Goal: Information Seeking & Learning: Check status

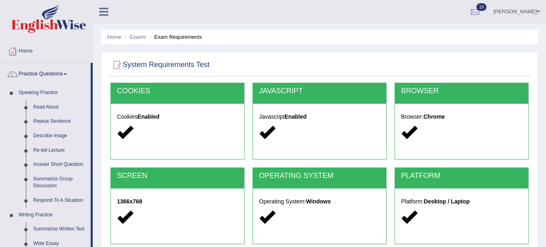
click at [76, 11] on img at bounding box center [48, 18] width 75 height 29
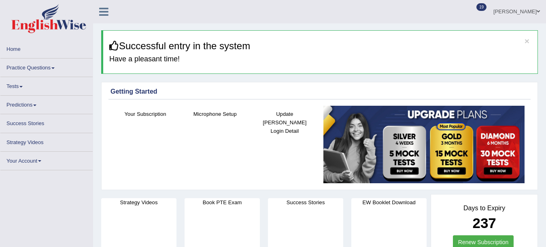
click at [18, 85] on link "Tests" at bounding box center [46, 85] width 92 height 16
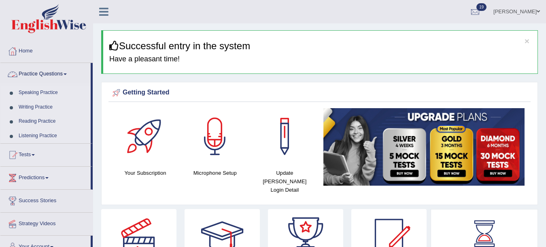
click at [32, 70] on link "Practice Questions" at bounding box center [45, 73] width 90 height 20
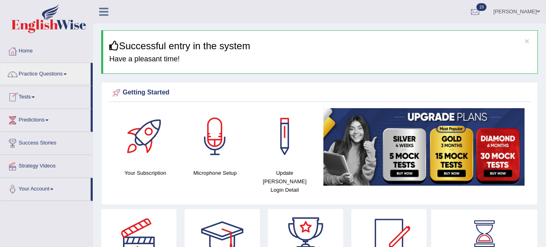
click at [29, 93] on link "Tests" at bounding box center [45, 96] width 90 height 20
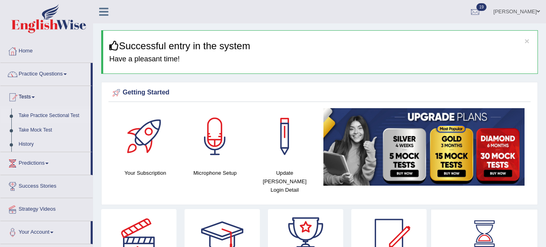
click at [32, 116] on link "Take Practice Sectional Test" at bounding box center [53, 116] width 76 height 15
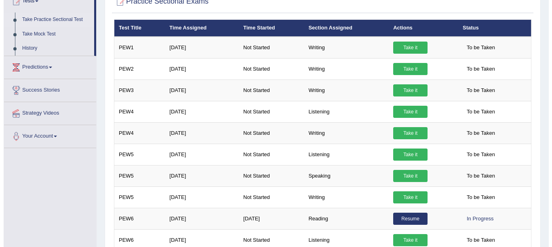
scroll to position [97, 0]
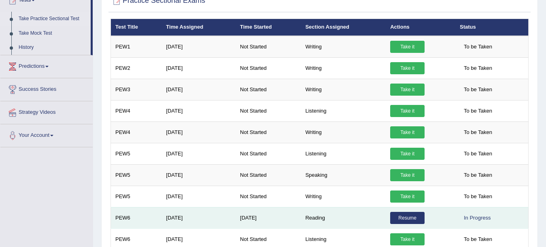
click at [416, 216] on link "Resume" at bounding box center [407, 218] width 34 height 12
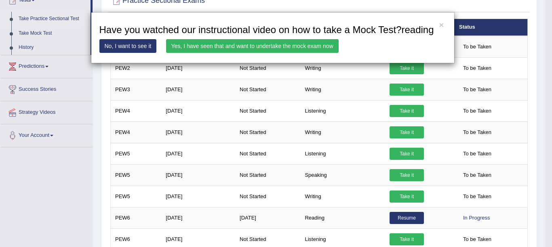
click at [276, 48] on link "Yes, I have seen that and want to undertake the mock exam now" at bounding box center [252, 46] width 173 height 14
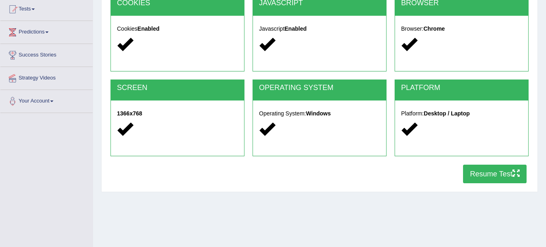
scroll to position [102, 0]
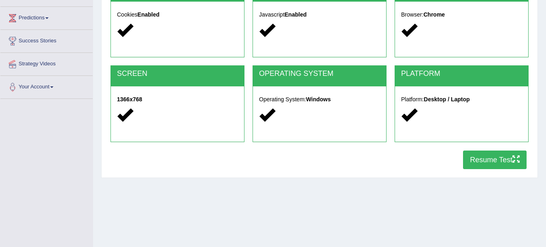
click at [494, 160] on button "Resume Test" at bounding box center [494, 160] width 63 height 19
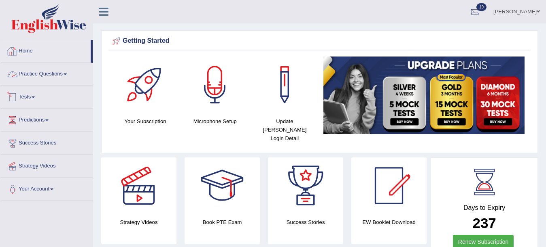
click at [22, 94] on link "Tests" at bounding box center [46, 96] width 92 height 20
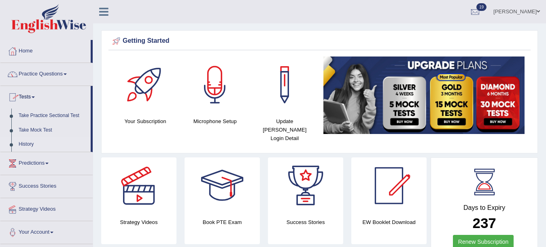
click at [27, 141] on link "History" at bounding box center [53, 144] width 76 height 15
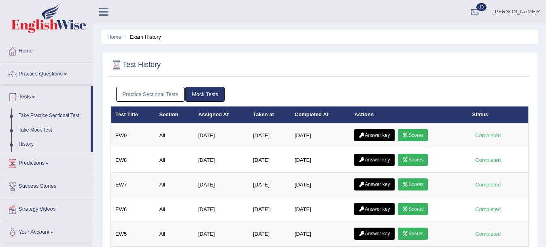
click at [153, 98] on link "Practice Sectional Tests" at bounding box center [150, 94] width 69 height 15
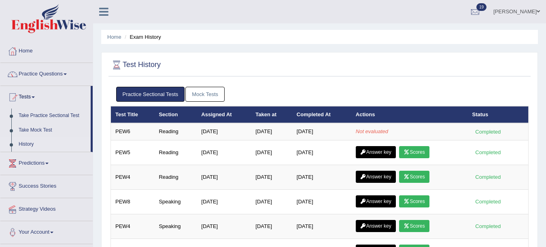
click at [520, 72] on div at bounding box center [319, 65] width 418 height 17
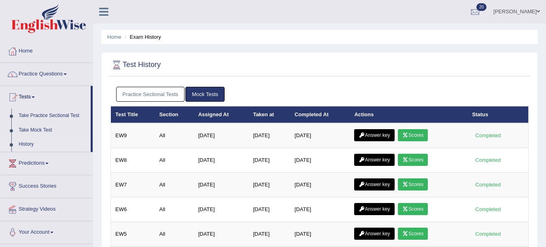
click at [141, 93] on link "Practice Sectional Tests" at bounding box center [150, 94] width 69 height 15
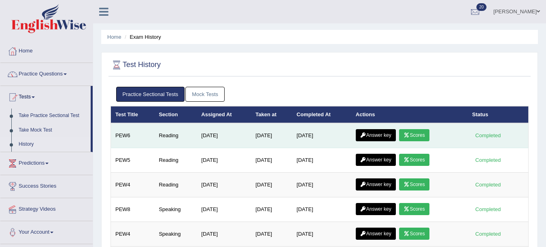
click at [418, 133] on link "Scores" at bounding box center [414, 135] width 30 height 12
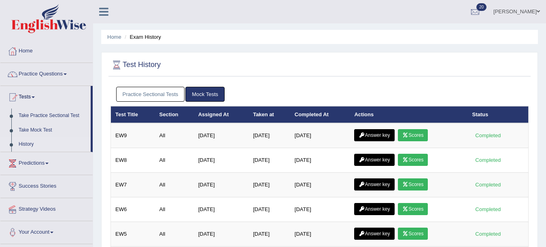
click at [152, 97] on link "Practice Sectional Tests" at bounding box center [150, 94] width 69 height 15
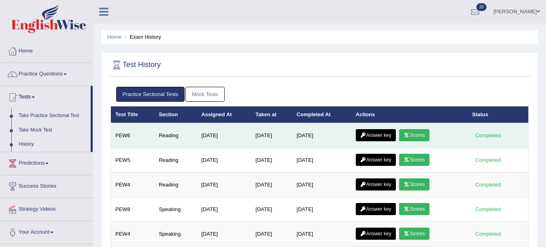
click at [381, 133] on link "Answer key" at bounding box center [375, 135] width 40 height 12
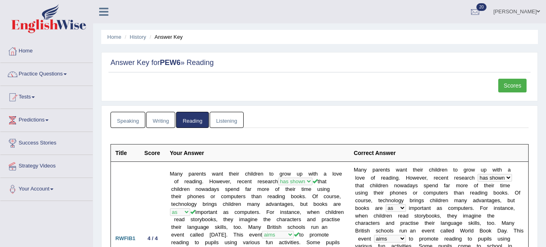
click at [513, 85] on link "Scores" at bounding box center [512, 86] width 28 height 14
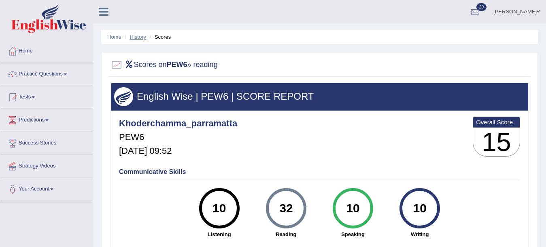
click at [138, 40] on link "History" at bounding box center [138, 37] width 16 height 6
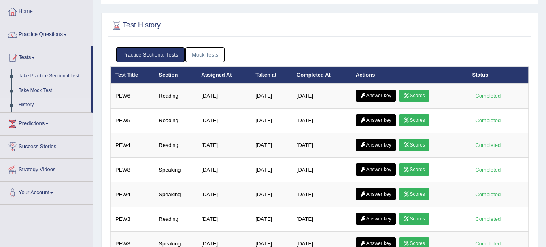
scroll to position [82, 0]
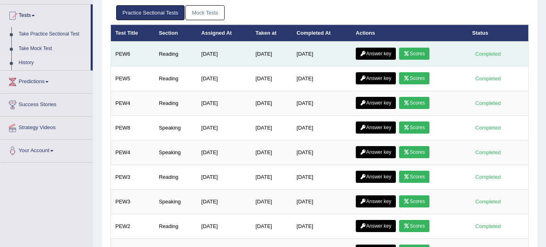
click at [384, 51] on link "Answer key" at bounding box center [375, 54] width 40 height 12
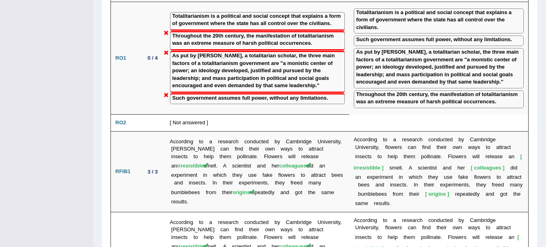
scroll to position [1043, 0]
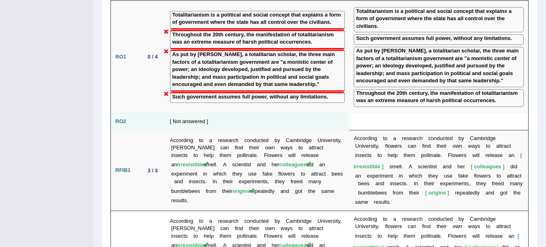
click at [180, 114] on td "[ Not answered ]" at bounding box center [257, 122] width 184 height 17
click at [121, 118] on b "RO2" at bounding box center [120, 121] width 11 height 6
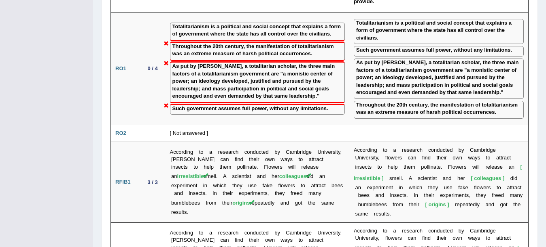
scroll to position [1049, 0]
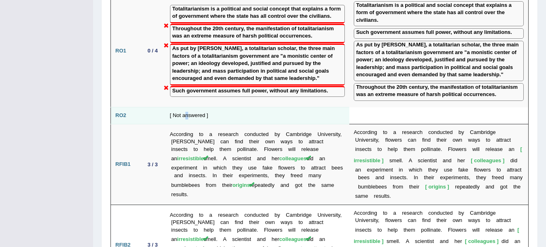
click at [187, 108] on td "[ Not answered ]" at bounding box center [257, 116] width 184 height 17
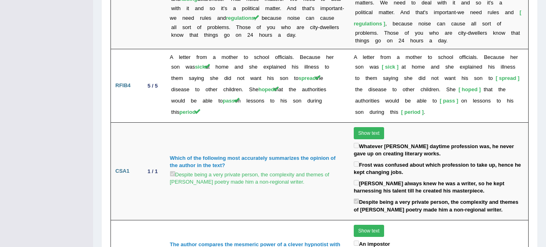
scroll to position [1454, 0]
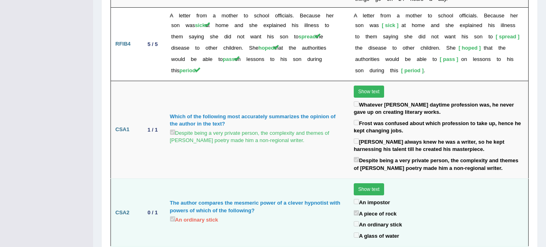
click at [360, 184] on button "Show text" at bounding box center [368, 190] width 30 height 12
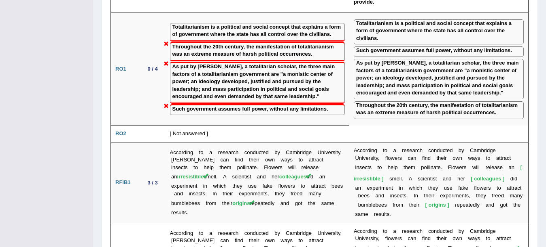
scroll to position [0, 0]
